Goal: Task Accomplishment & Management: Complete application form

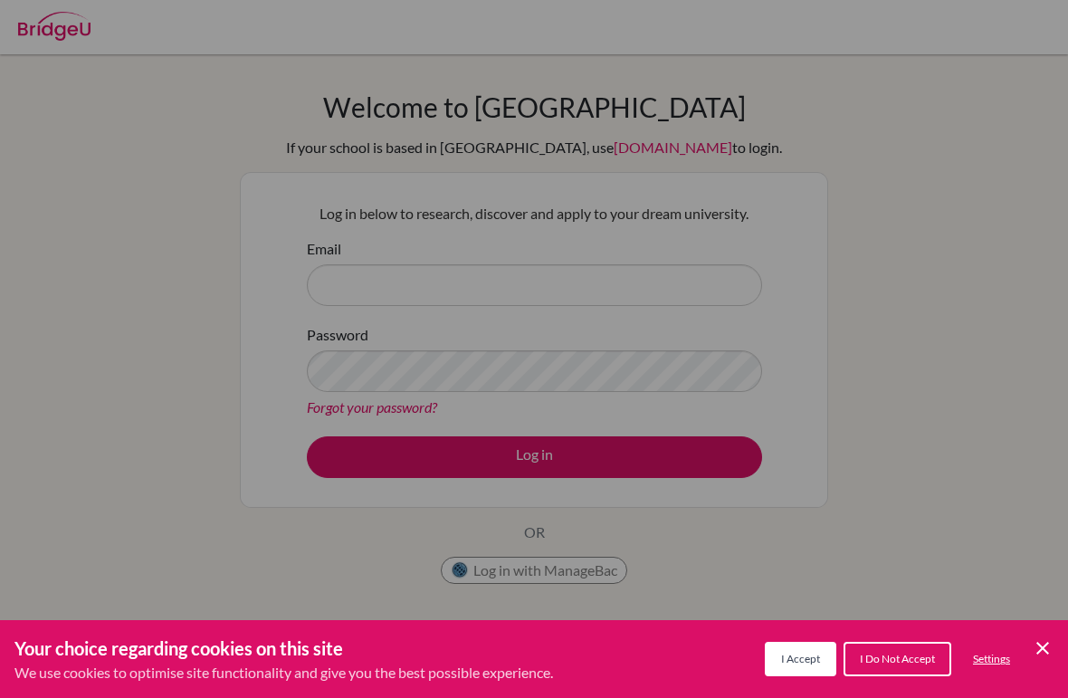
click at [1024, 280] on div "Cookie Preferences" at bounding box center [534, 349] width 1068 height 698
click at [1007, 272] on div "Cookie Preferences" at bounding box center [534, 349] width 1068 height 698
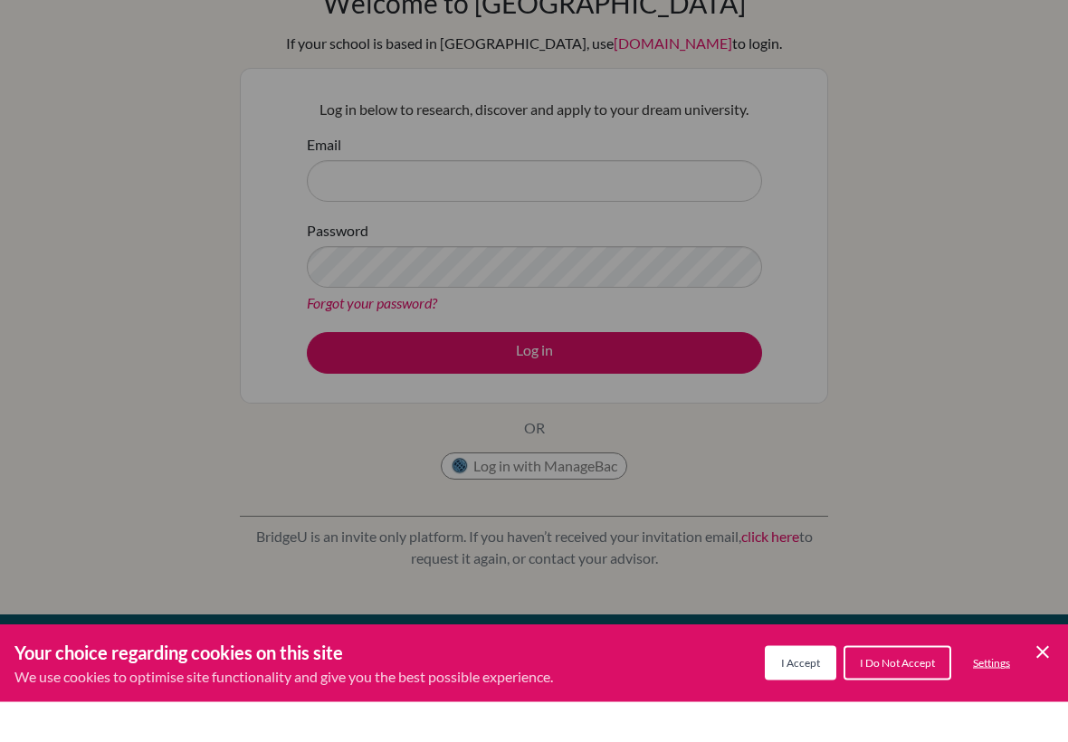
click at [814, 686] on button "I Accept" at bounding box center [801, 703] width 72 height 34
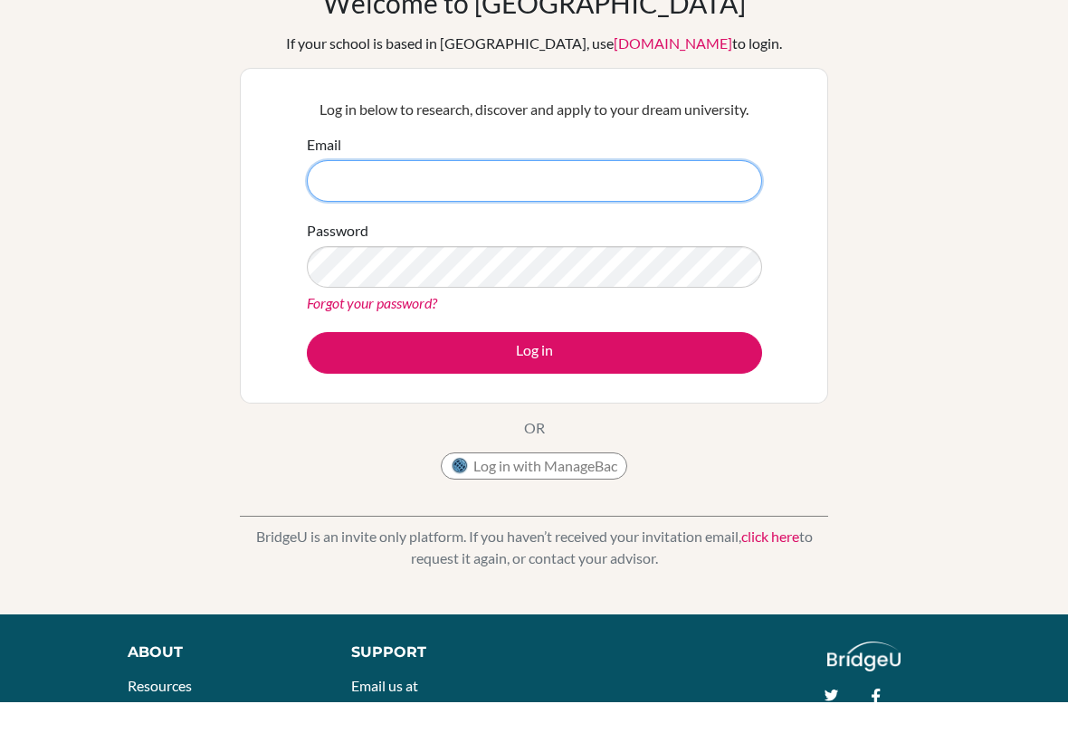
click at [728, 200] on input "Email" at bounding box center [534, 221] width 455 height 42
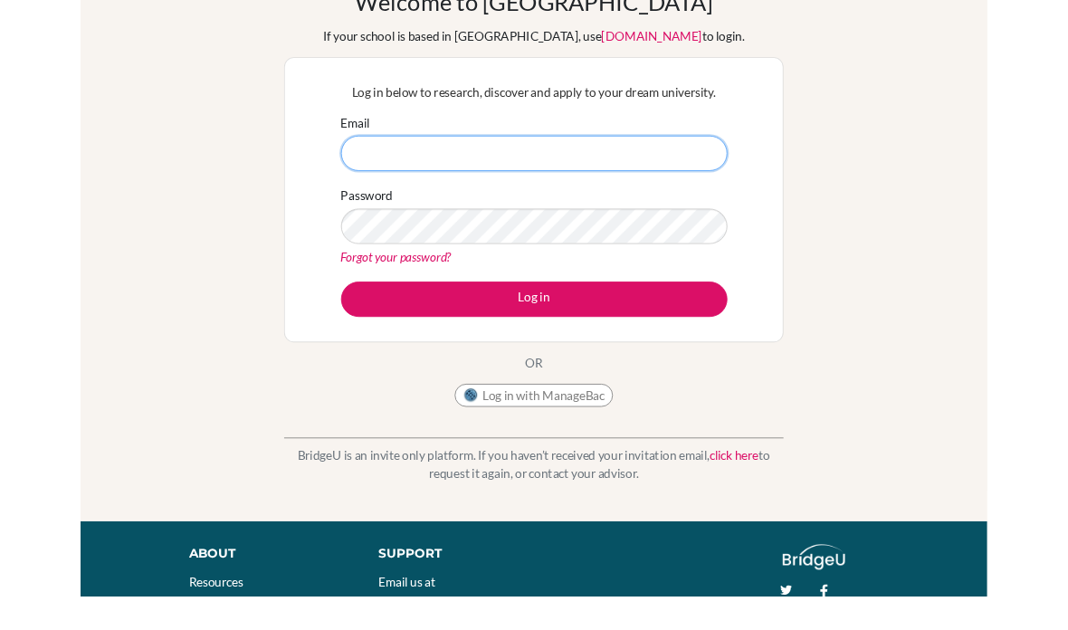
scroll to position [63, 0]
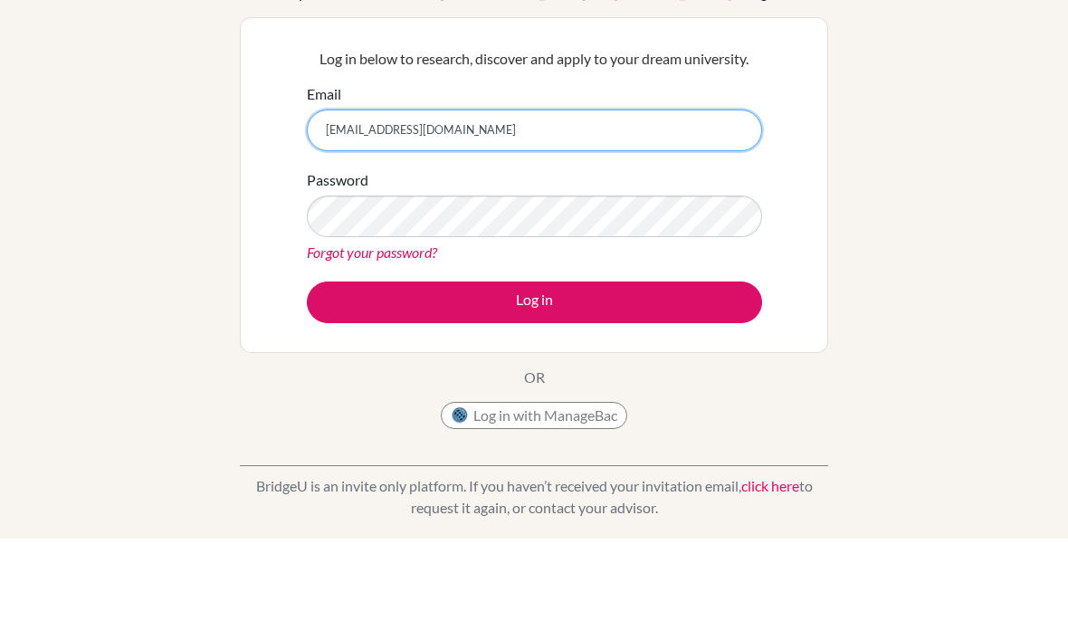
type input "[EMAIL_ADDRESS][DOMAIN_NAME]"
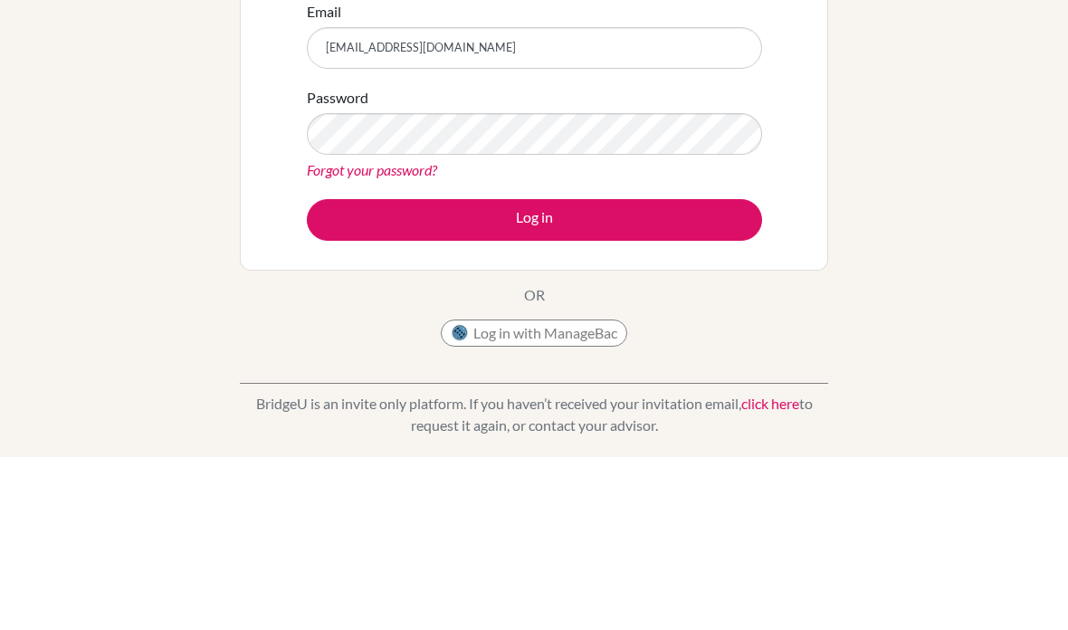
click at [339, 335] on link "Forgot your password?" at bounding box center [372, 343] width 130 height 17
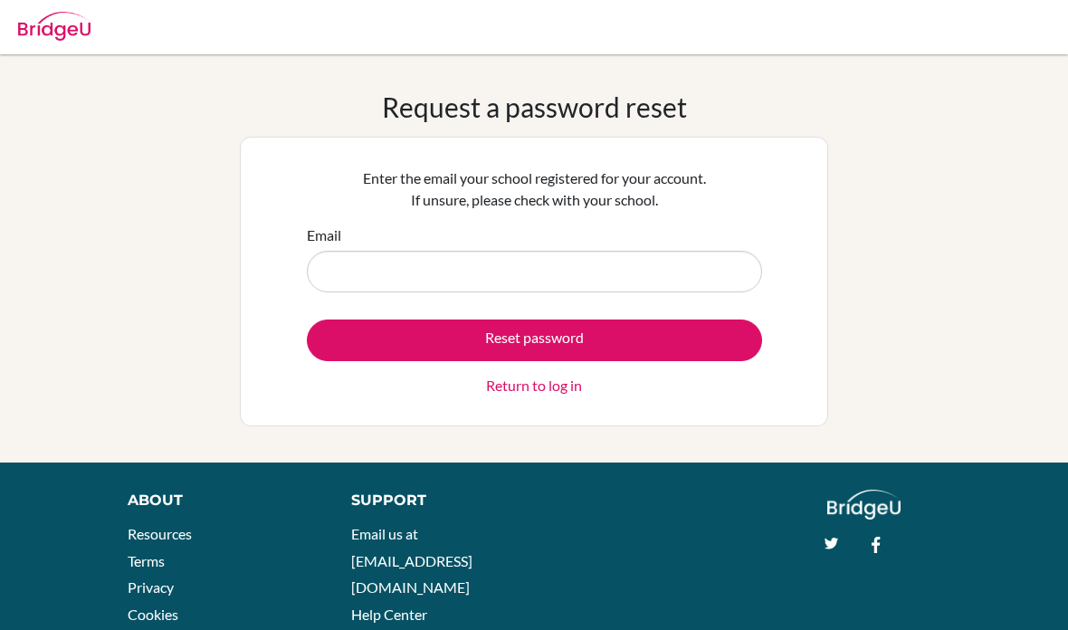
click at [715, 283] on input "Email" at bounding box center [534, 272] width 455 height 42
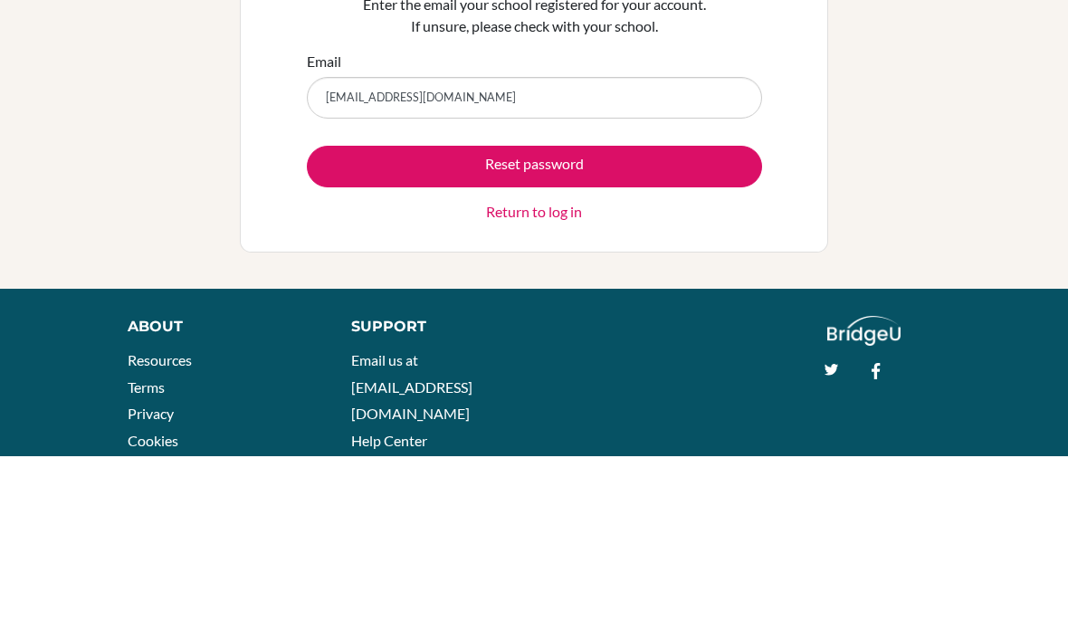
type input "[EMAIL_ADDRESS][DOMAIN_NAME]"
click at [713, 320] on button "Reset password" at bounding box center [534, 341] width 455 height 42
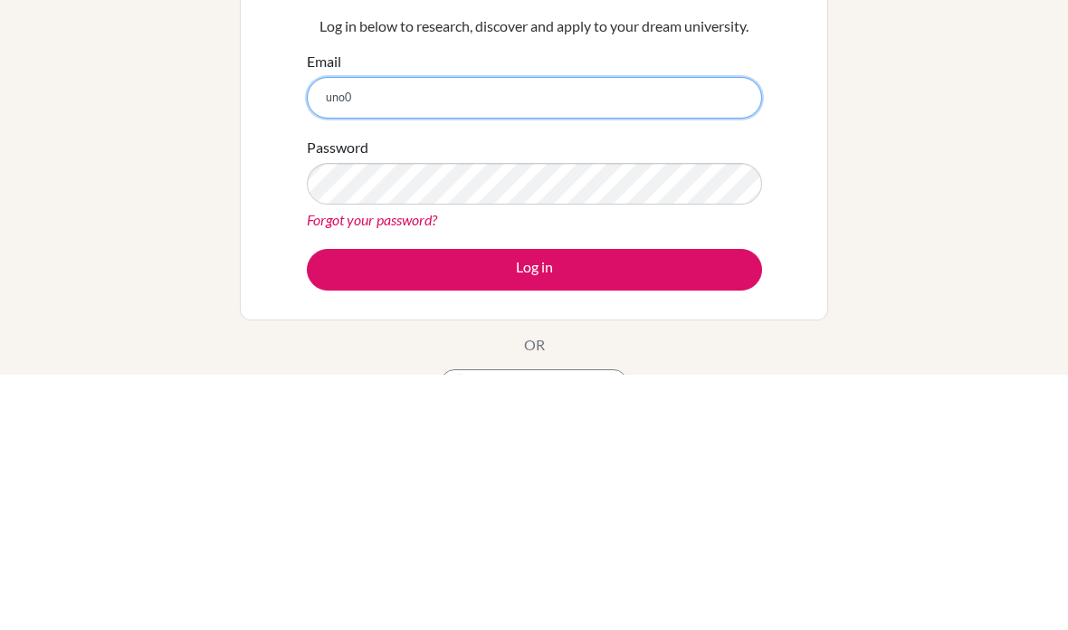
type input "[EMAIL_ADDRESS][DOMAIN_NAME]"
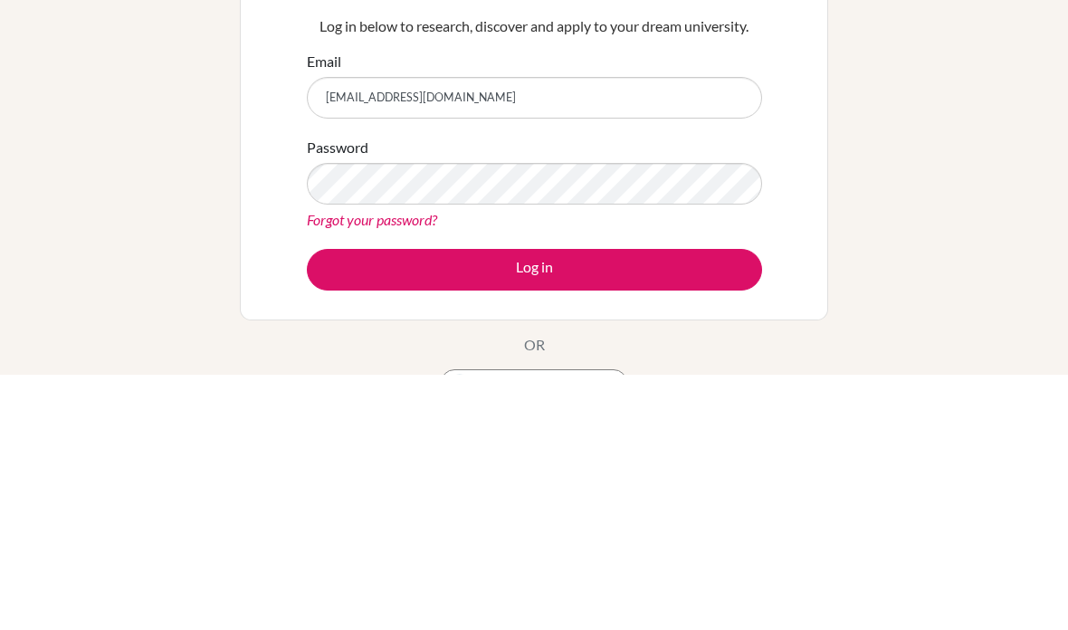
scroll to position [255, 0]
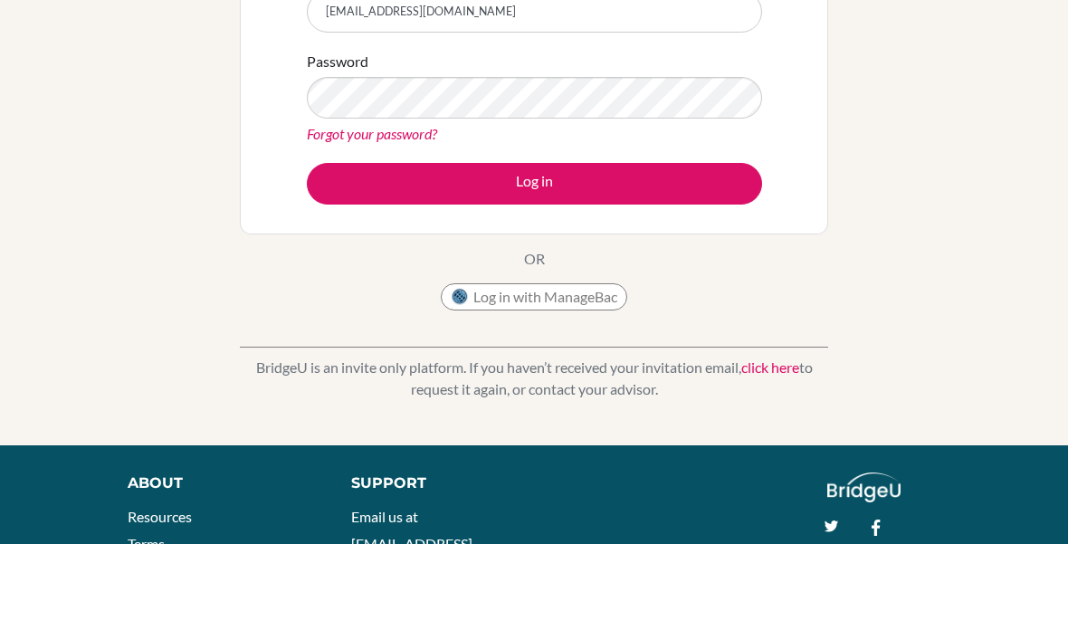
click at [666, 249] on button "Log in" at bounding box center [534, 270] width 455 height 42
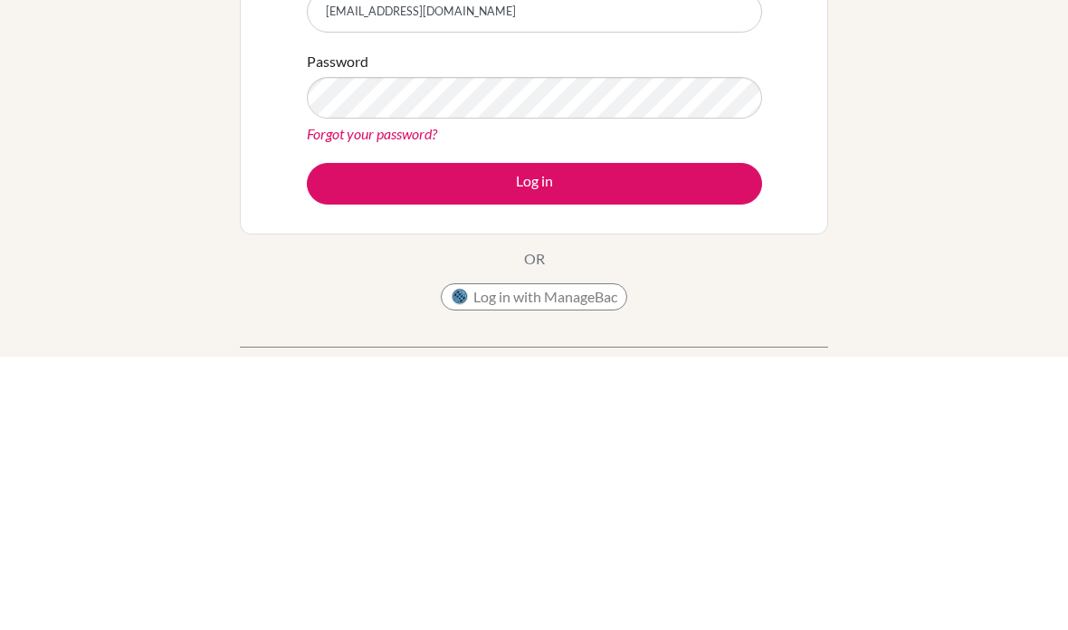
click at [689, 436] on button "Log in" at bounding box center [534, 457] width 455 height 42
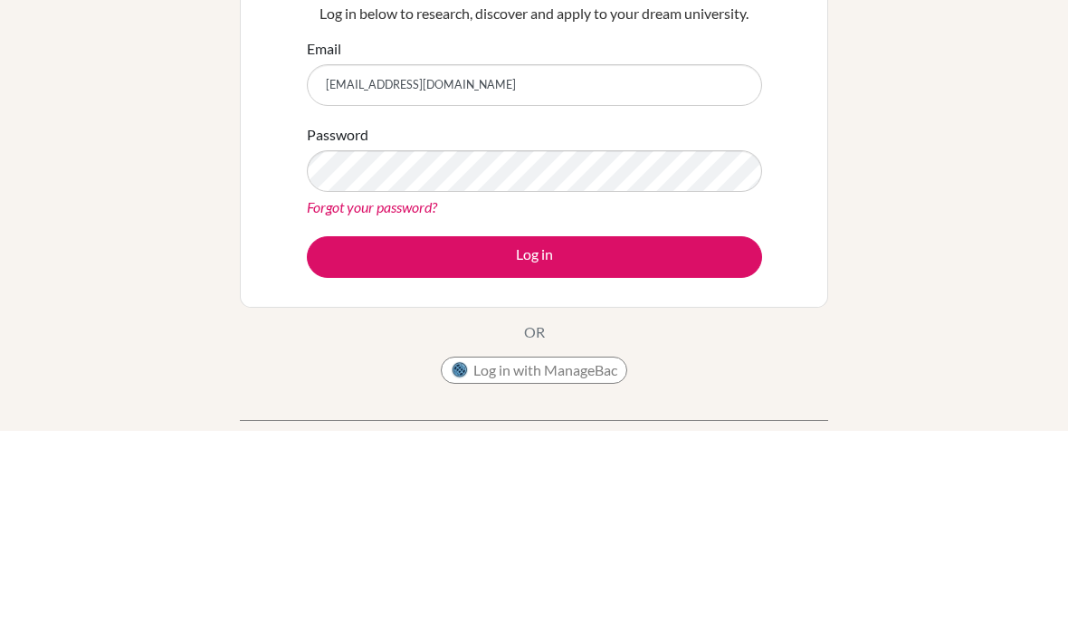
click at [393, 398] on link "Forgot your password?" at bounding box center [372, 406] width 130 height 17
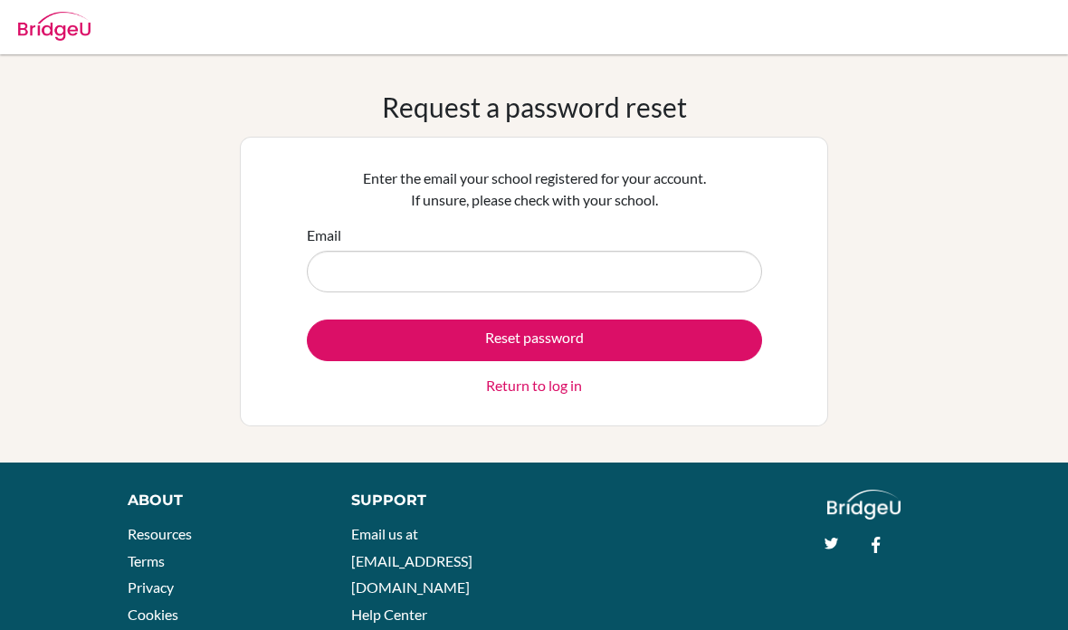
click at [631, 268] on input "Email" at bounding box center [534, 272] width 455 height 42
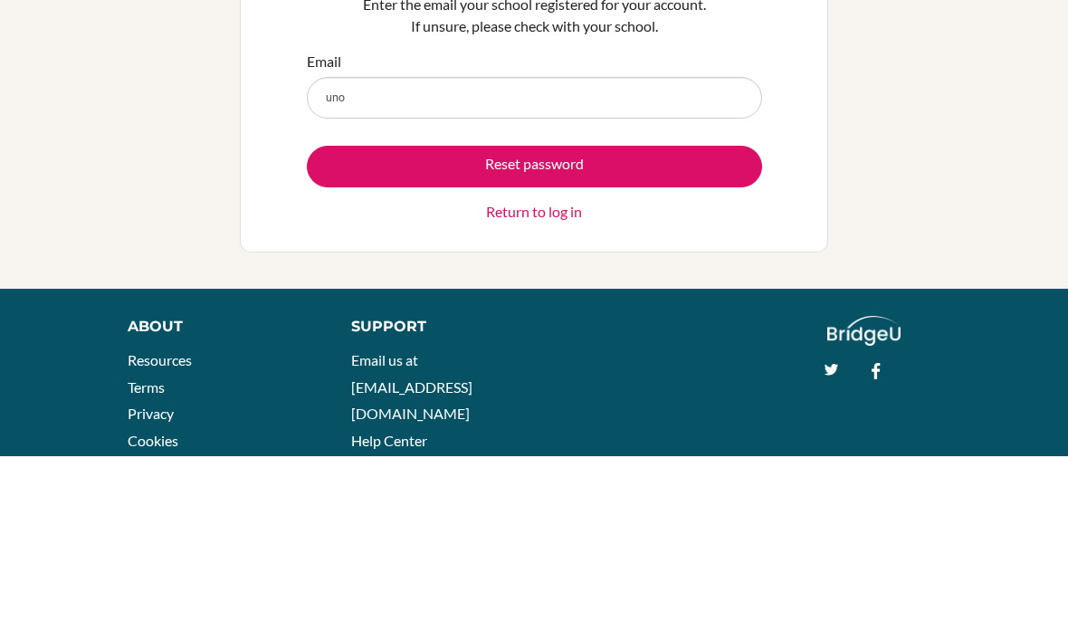
type input "[EMAIL_ADDRESS][DOMAIN_NAME]"
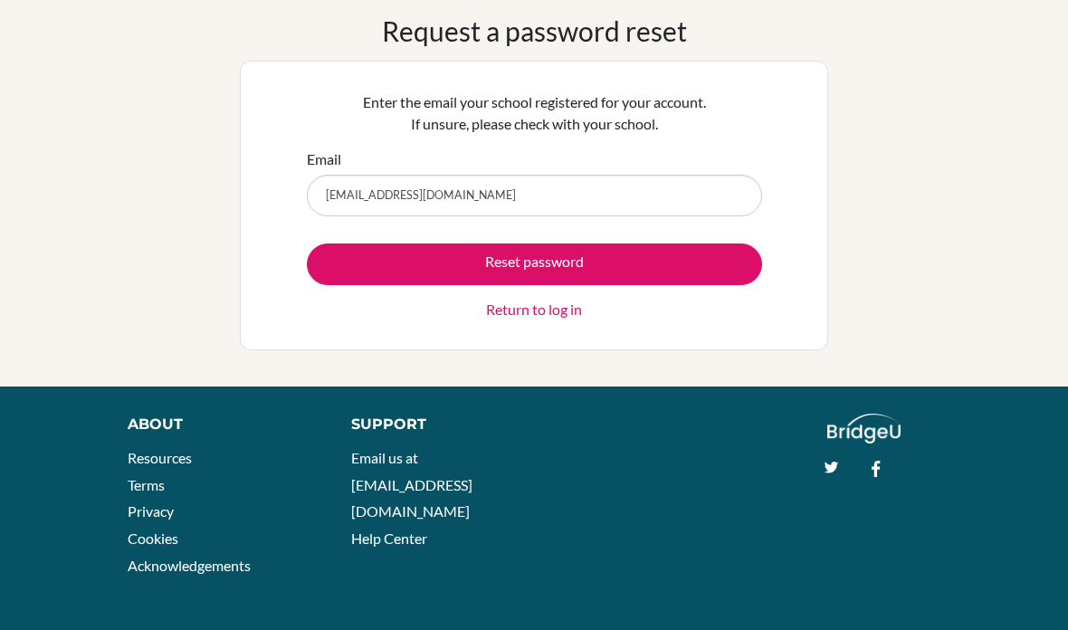
click at [684, 261] on button "Reset password" at bounding box center [534, 265] width 455 height 42
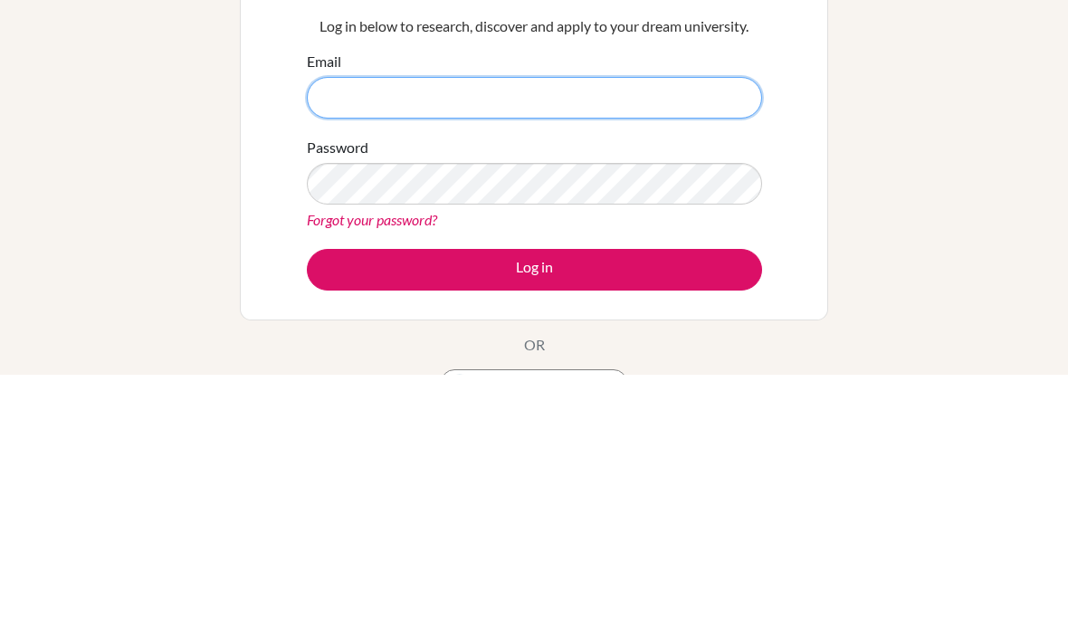
scroll to position [255, 0]
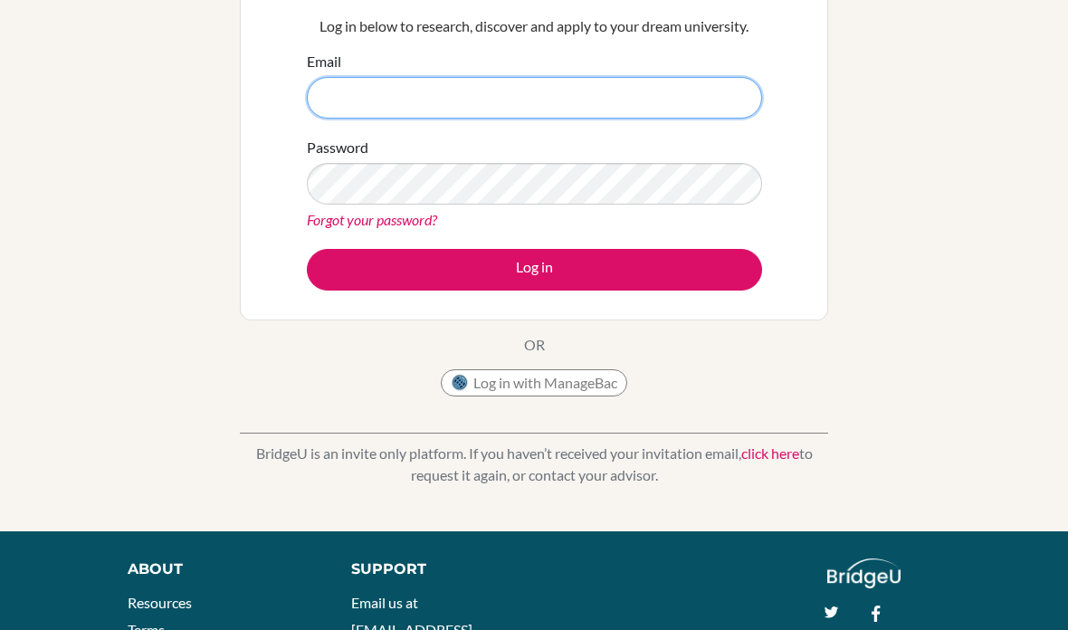
click at [703, 93] on input "Email" at bounding box center [534, 98] width 455 height 42
type input "[EMAIL_ADDRESS][DOMAIN_NAME]"
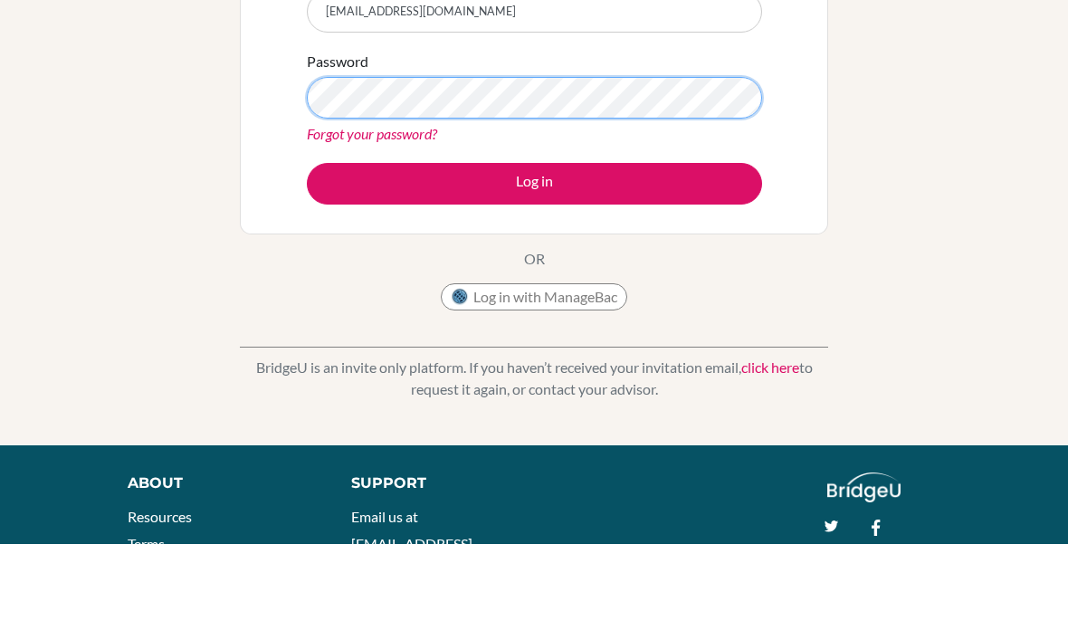
scroll to position [341, 0]
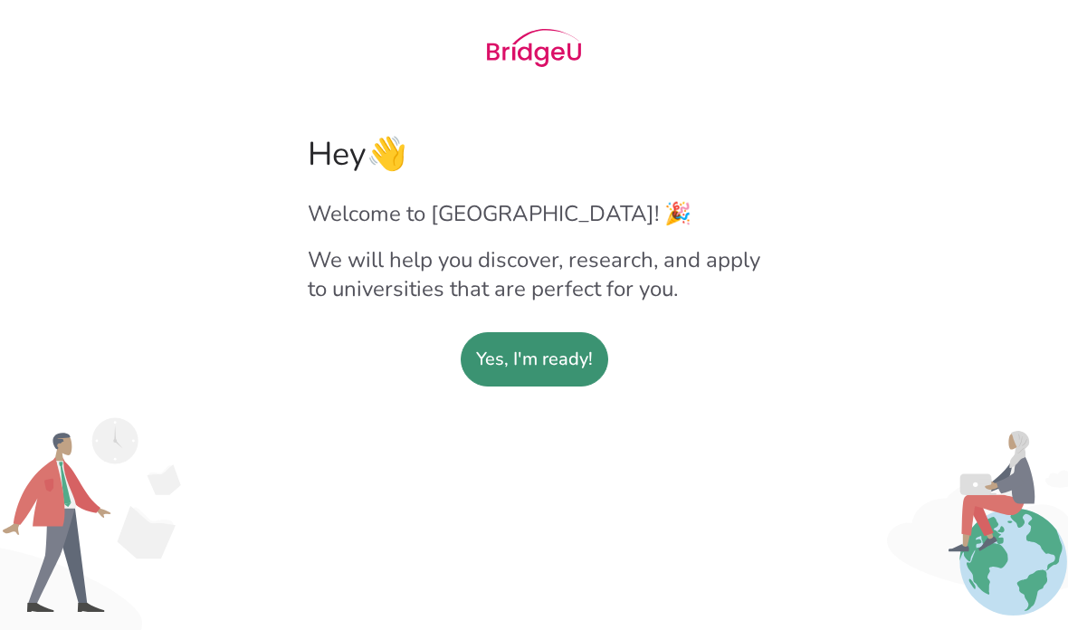
click at [564, 357] on slot "Yes, I'm ready!" at bounding box center [534, 359] width 117 height 53
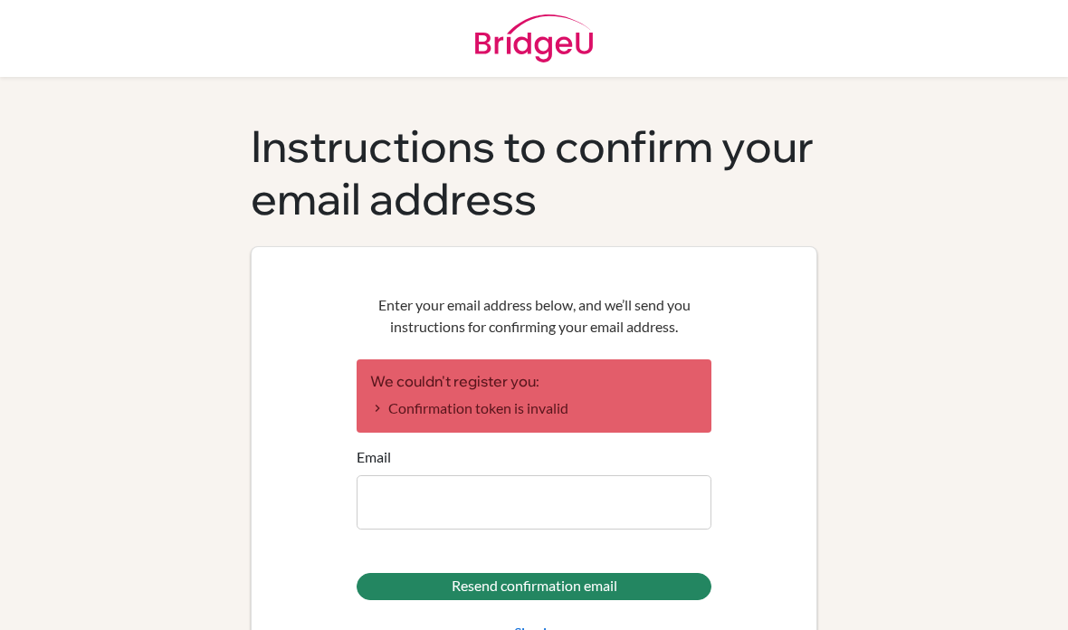
click at [674, 501] on input "Email" at bounding box center [534, 502] width 355 height 54
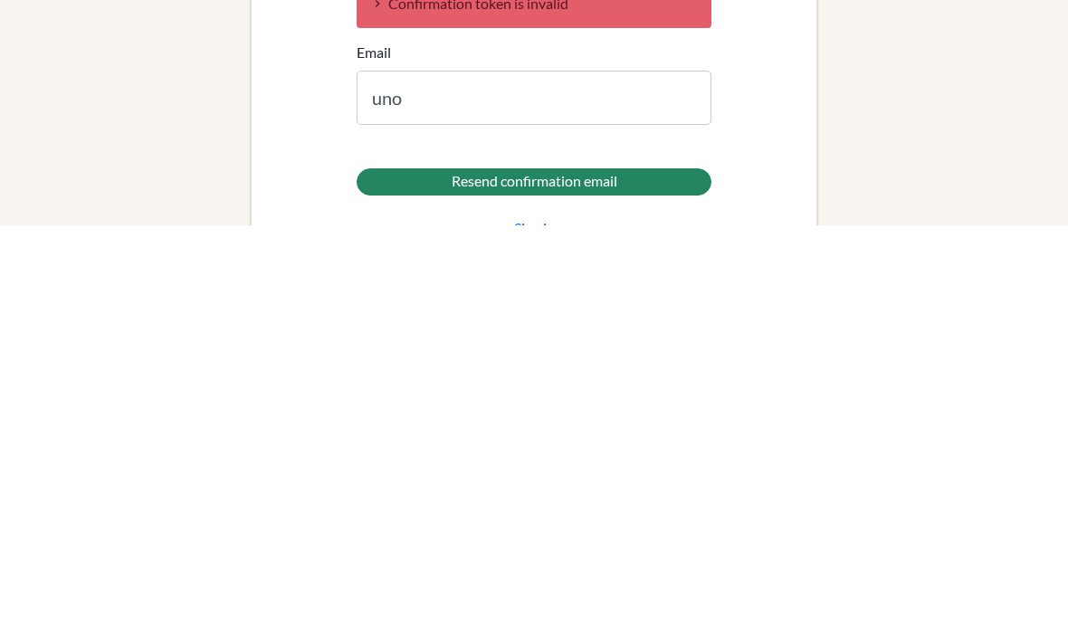
type input "[EMAIL_ADDRESS][DOMAIN_NAME]"
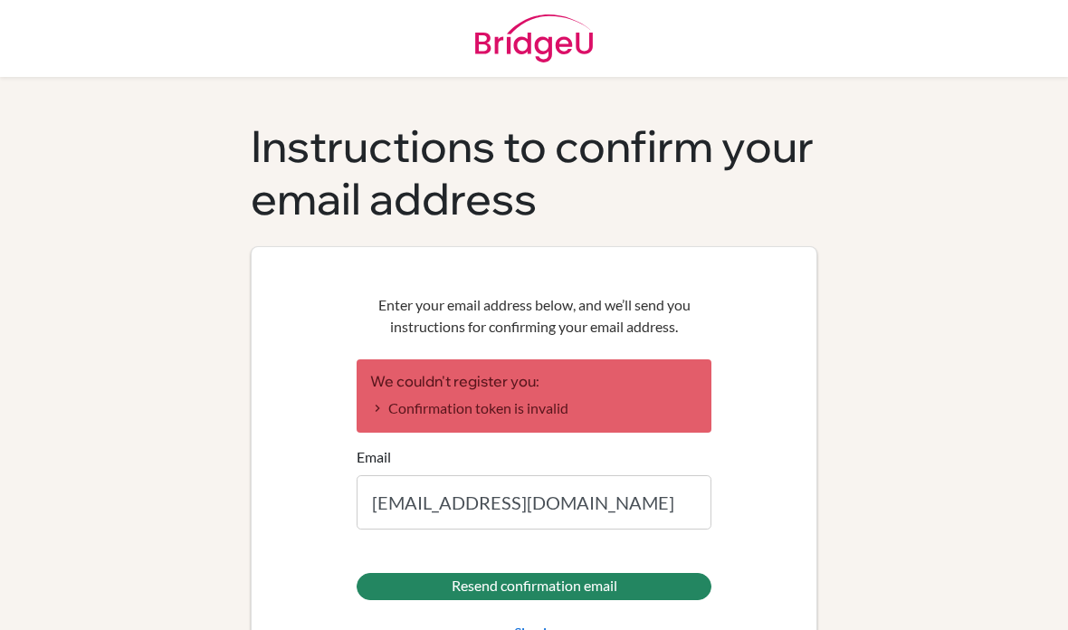
click at [662, 573] on input "Resend confirmation email" at bounding box center [534, 586] width 355 height 27
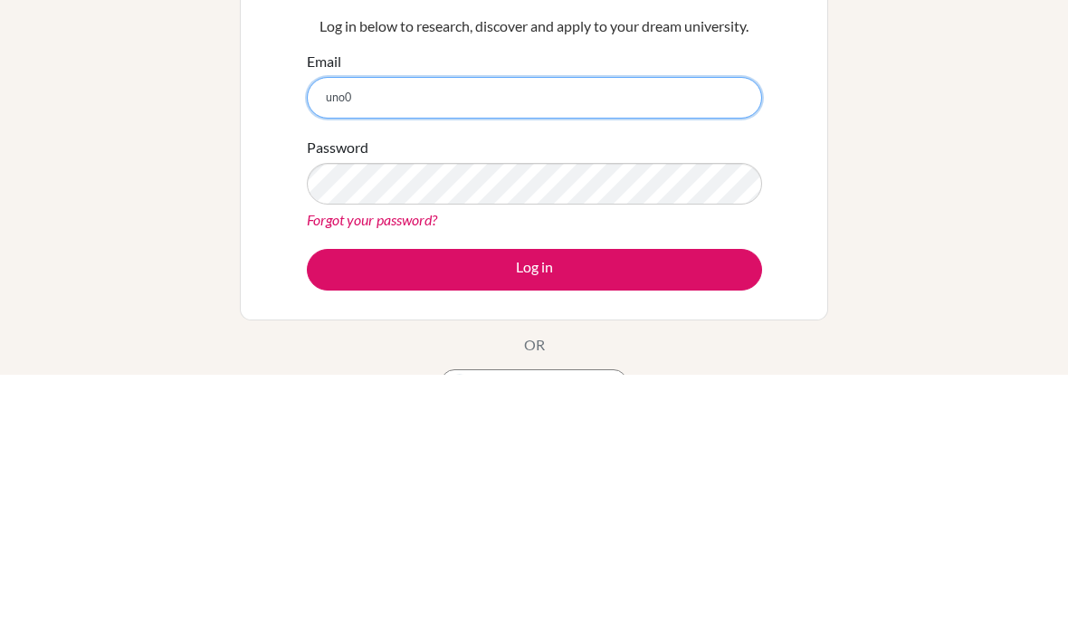
scroll to position [255, 0]
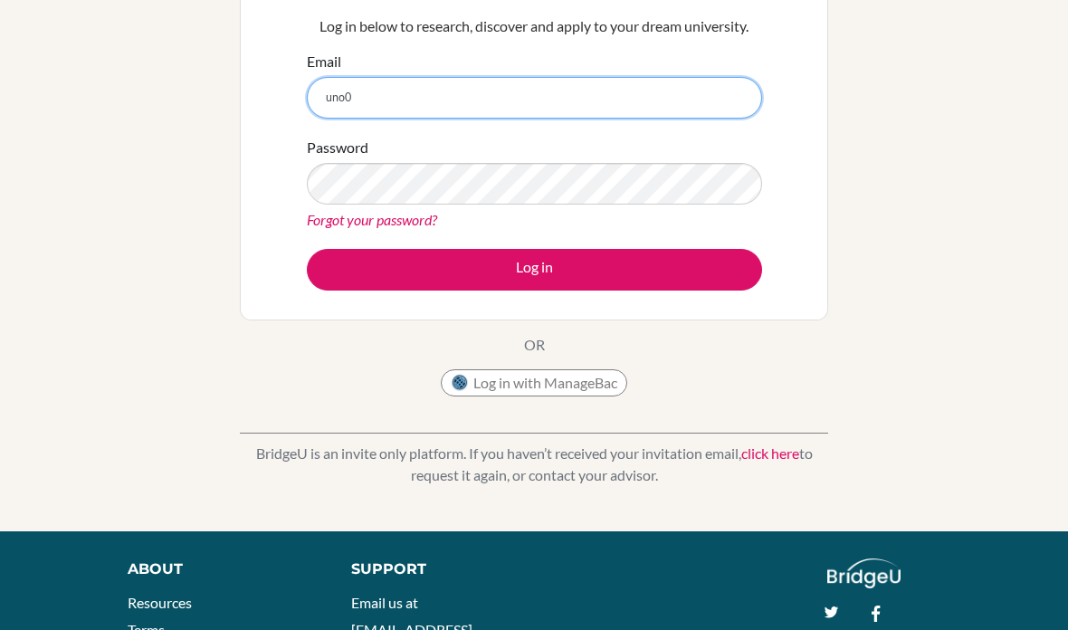
type input "[EMAIL_ADDRESS][DOMAIN_NAME]"
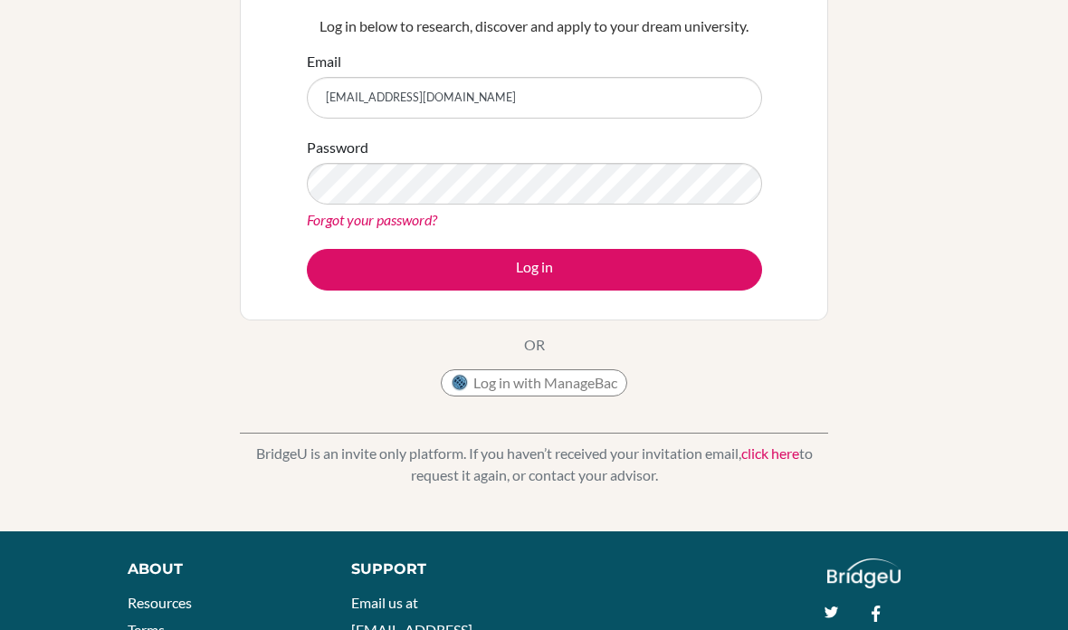
click at [401, 226] on link "Forgot your password?" at bounding box center [372, 219] width 130 height 17
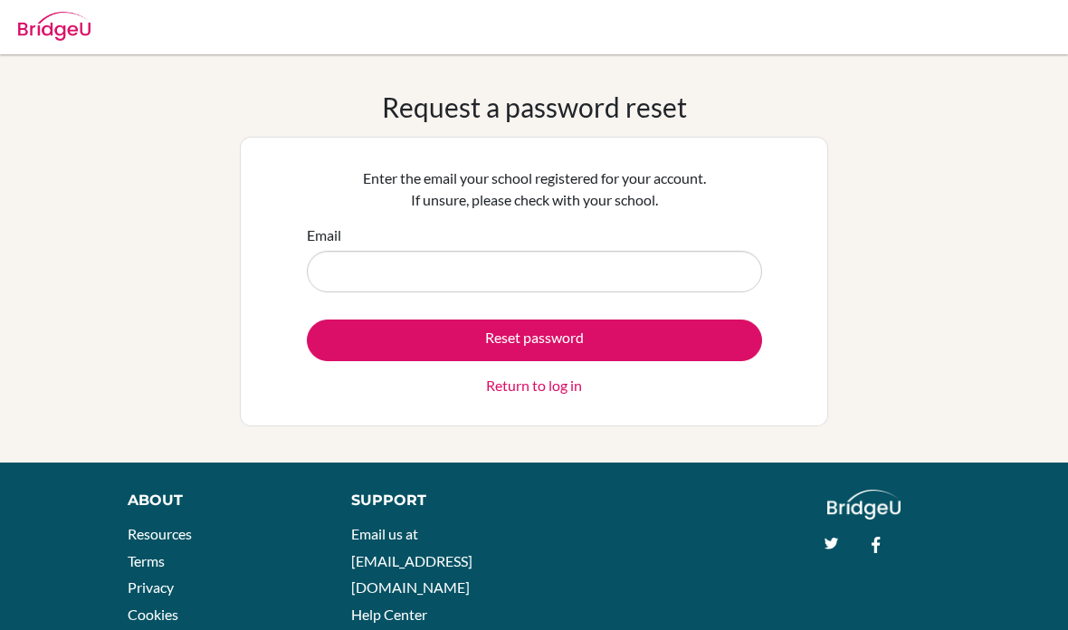
click at [582, 273] on input "Email" at bounding box center [534, 272] width 455 height 42
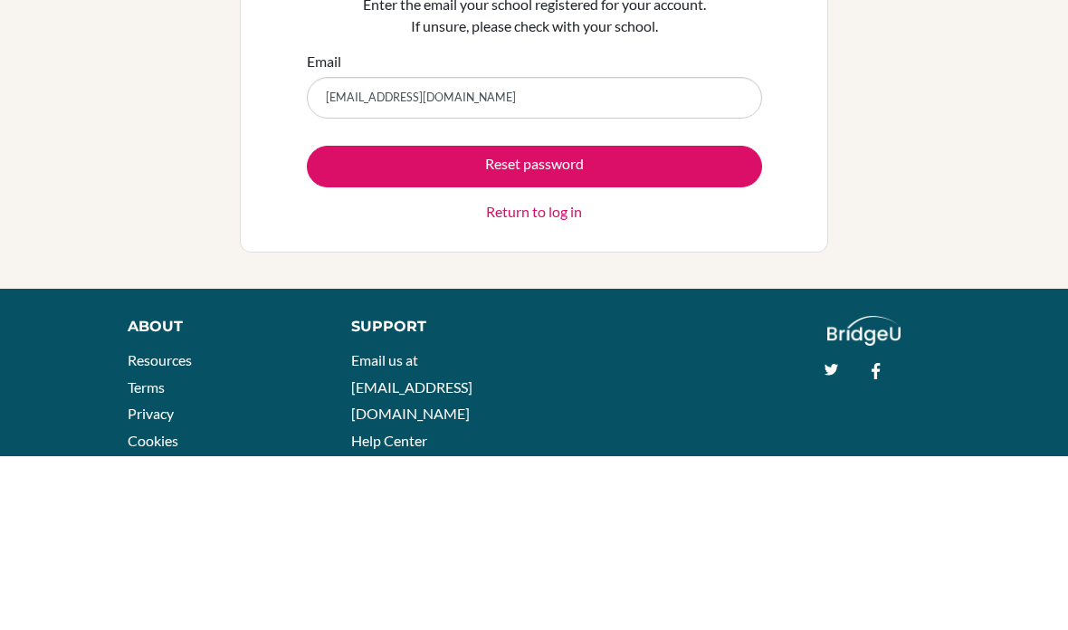
scroll to position [76, 0]
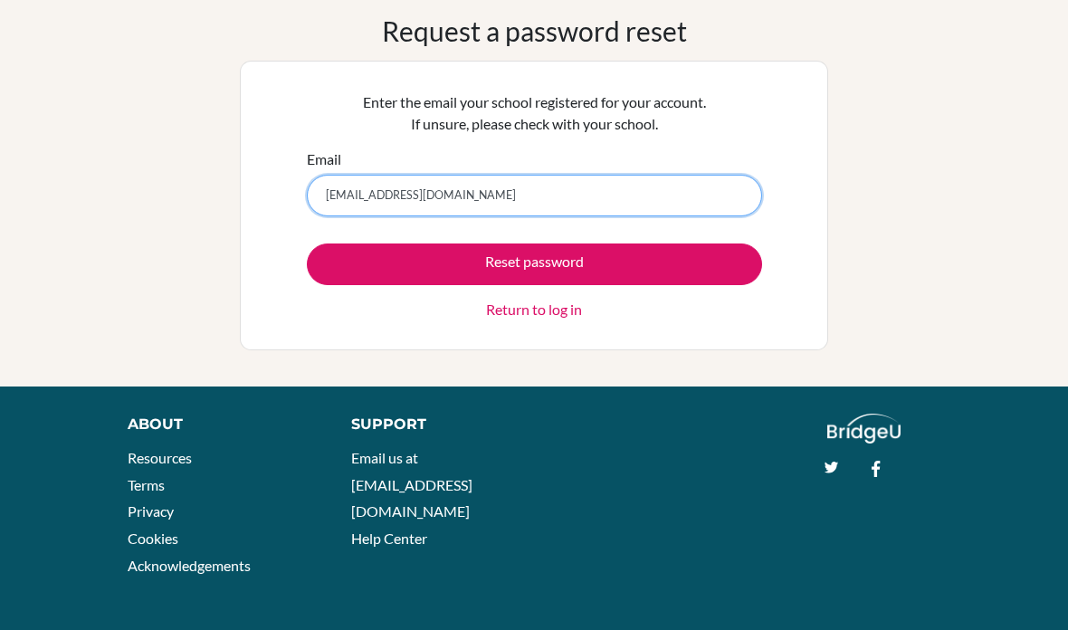
click at [631, 179] on input "[EMAIL_ADDRESS][DOMAIN_NAME]" at bounding box center [534, 196] width 455 height 42
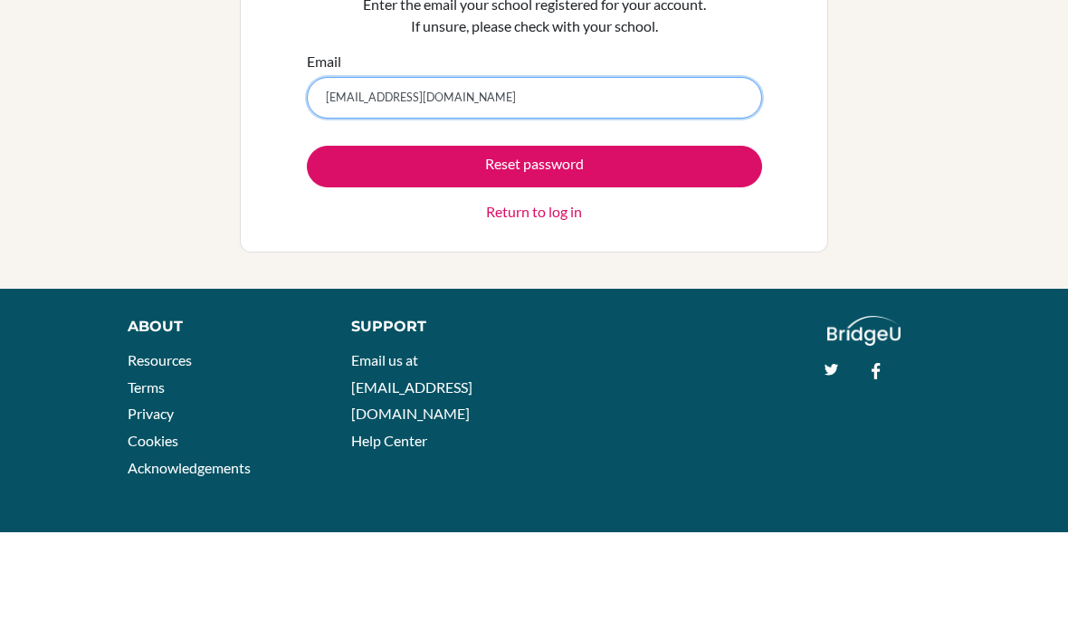
click at [595, 175] on input "[EMAIL_ADDRESS][DOMAIN_NAME]" at bounding box center [534, 196] width 455 height 42
type input "[EMAIL_ADDRESS][DOMAIN_NAME]"
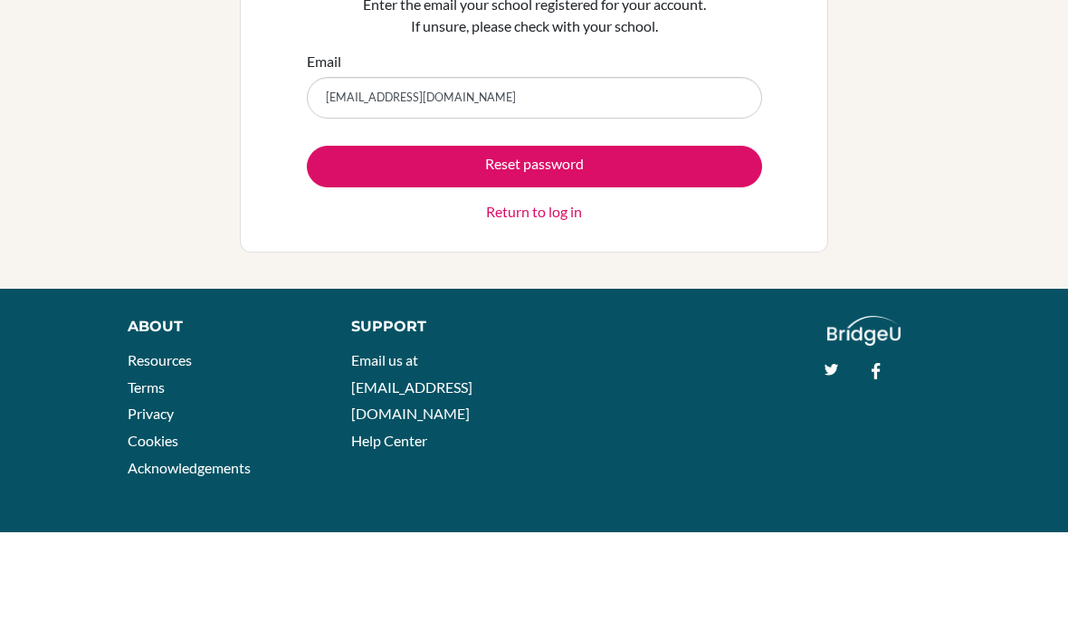
click at [629, 244] on button "Reset password" at bounding box center [534, 265] width 455 height 42
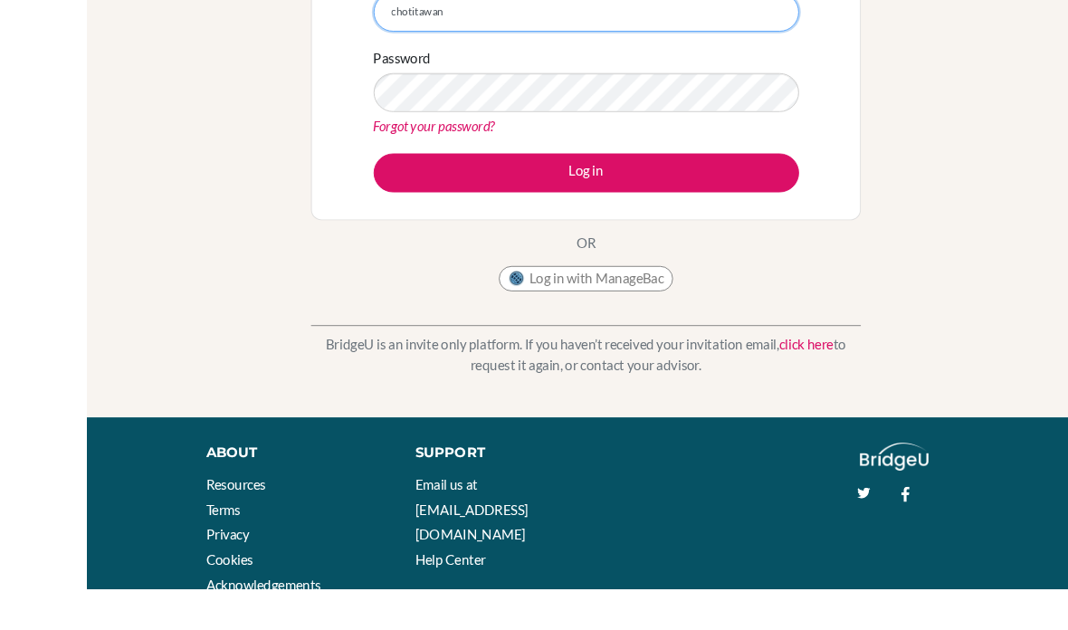
scroll to position [339, 0]
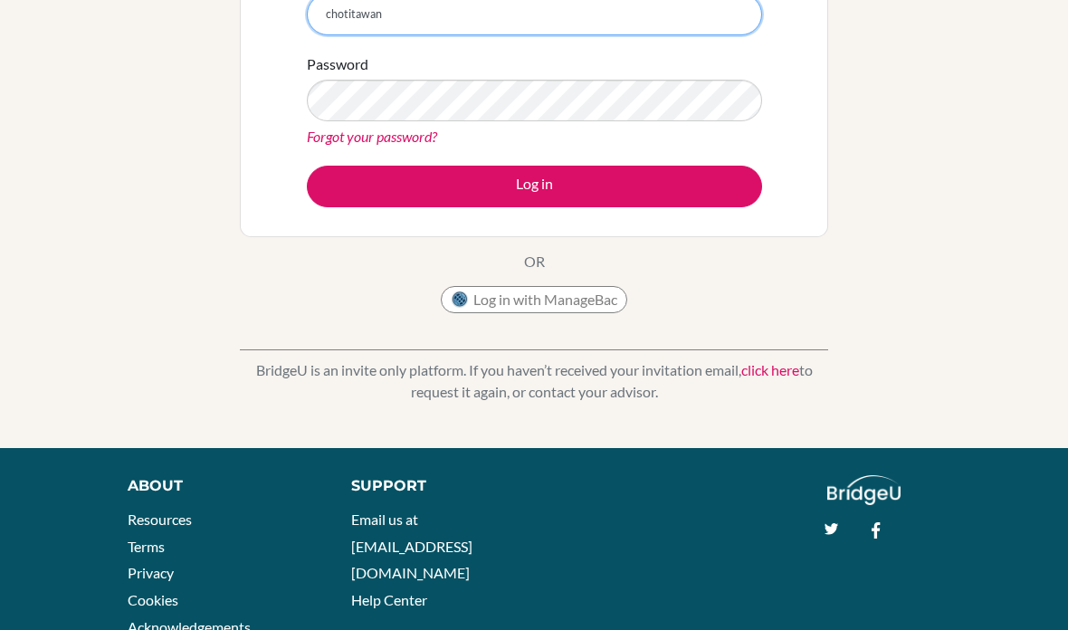
type input "chotitawanv"
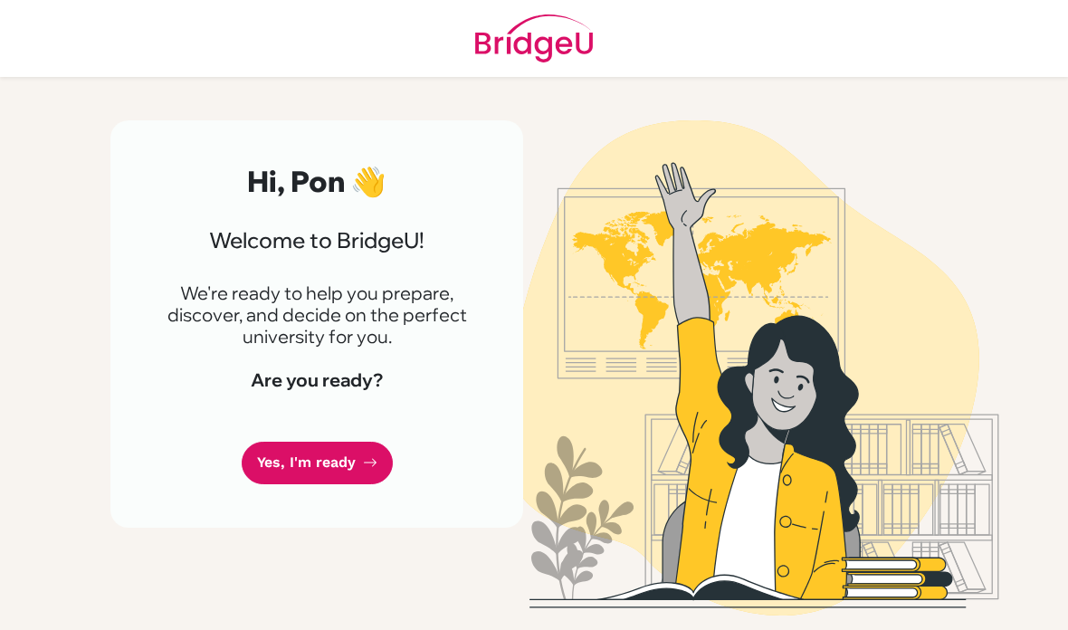
click at [334, 453] on link "Yes, I'm ready" at bounding box center [317, 463] width 151 height 43
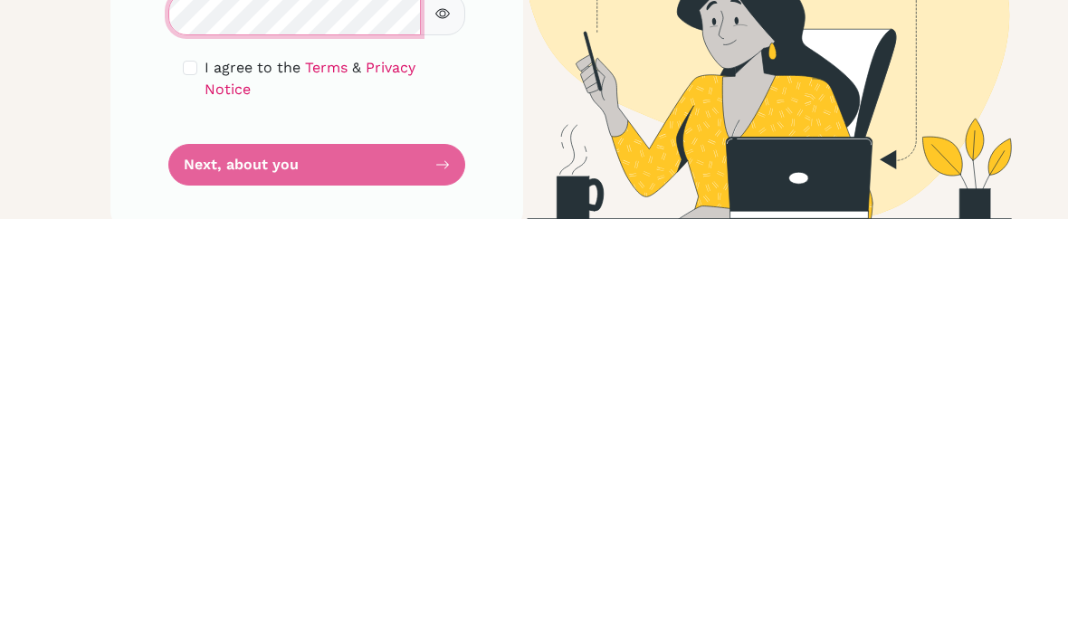
scroll to position [33, 0]
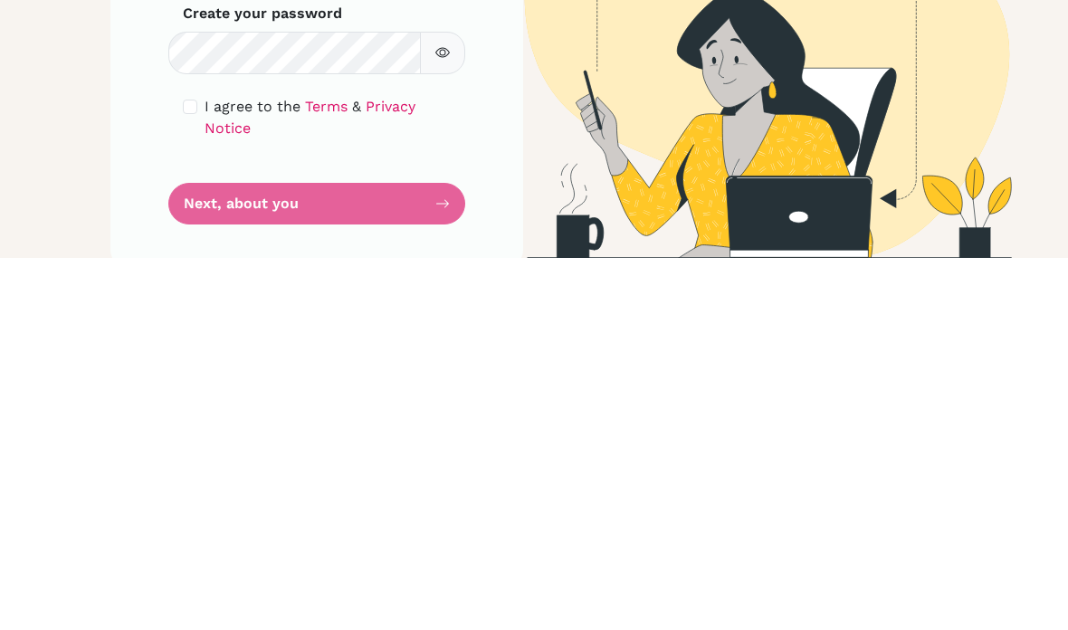
click at [177, 120] on div "Step 1 of 5 Set up your password Your email [EMAIL_ADDRESS][DOMAIN_NAME] Invali…" at bounding box center [316, 380] width 413 height 521
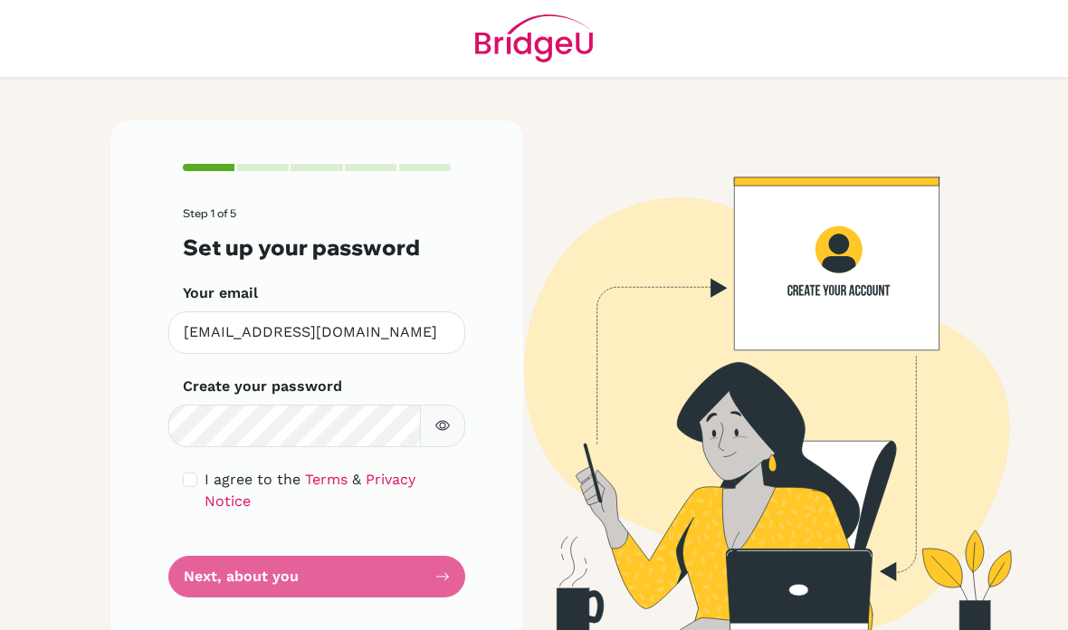
click at [181, 421] on div "Step 1 of 5 Set up your password Your email [EMAIL_ADDRESS][DOMAIN_NAME] Invali…" at bounding box center [316, 380] width 413 height 521
click at [183, 469] on div "I agree to the Terms & Privacy Notice" at bounding box center [317, 490] width 268 height 43
click at [180, 415] on div "Step 1 of 5 Set up your password Your email [EMAIL_ADDRESS][DOMAIN_NAME] Invali…" at bounding box center [316, 380] width 413 height 521
click at [186, 473] on input "checkbox" at bounding box center [190, 480] width 14 height 14
checkbox input "true"
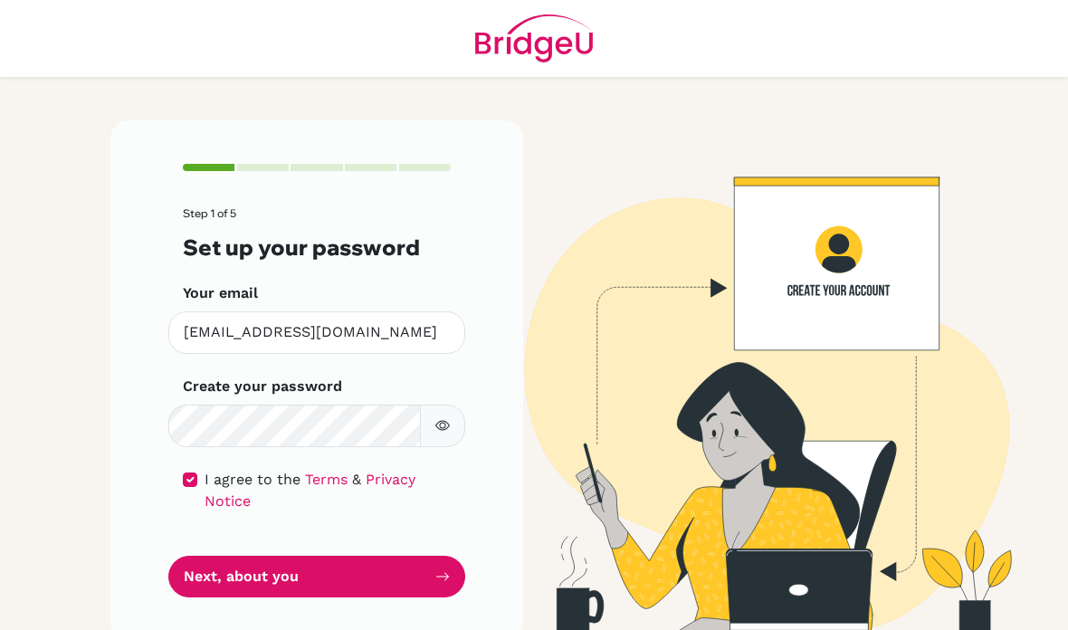
click at [200, 556] on button "Next, about you" at bounding box center [316, 577] width 297 height 43
